Goal: Find specific page/section: Find specific page/section

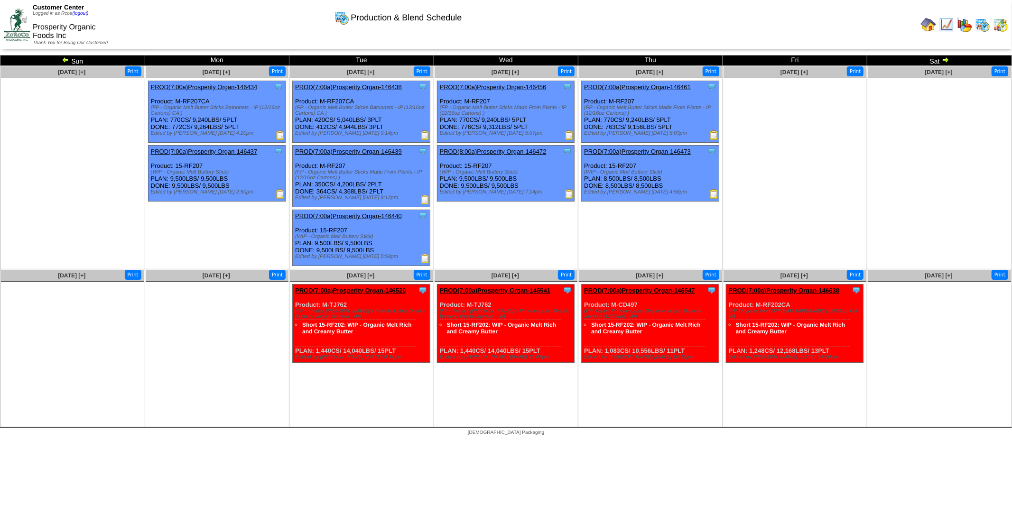
click at [945, 58] on img at bounding box center [945, 60] width 8 height 8
